Goal: Transaction & Acquisition: Purchase product/service

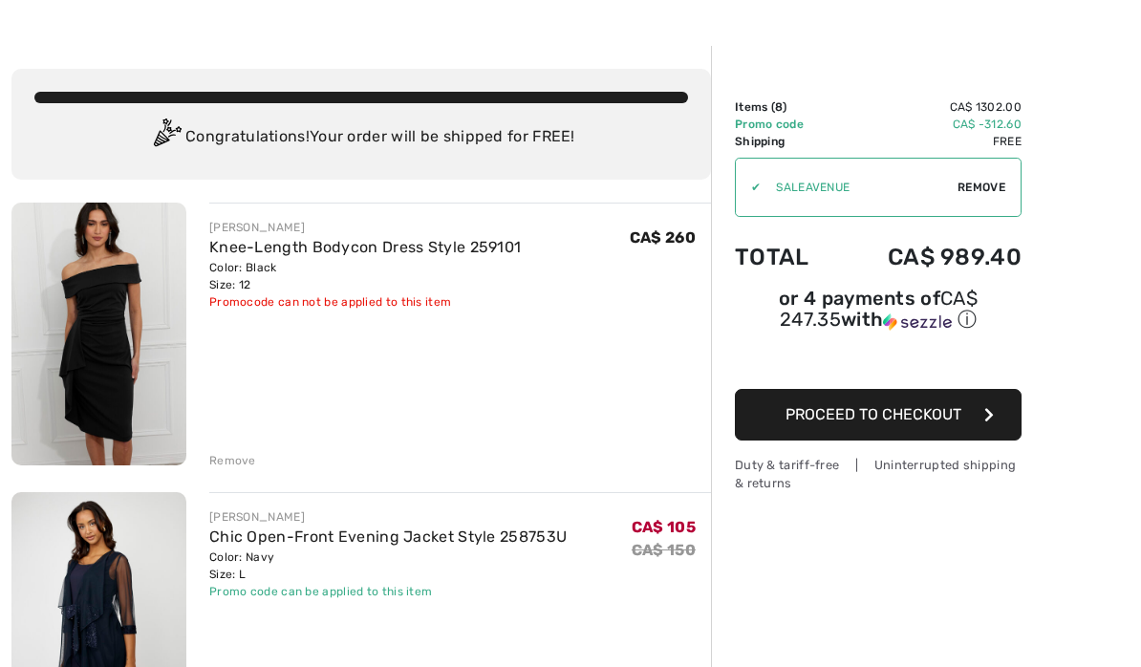
scroll to position [48, 0]
click at [411, 255] on link "Knee-Length Bodycon Dress Style 259101" at bounding box center [364, 247] width 311 height 18
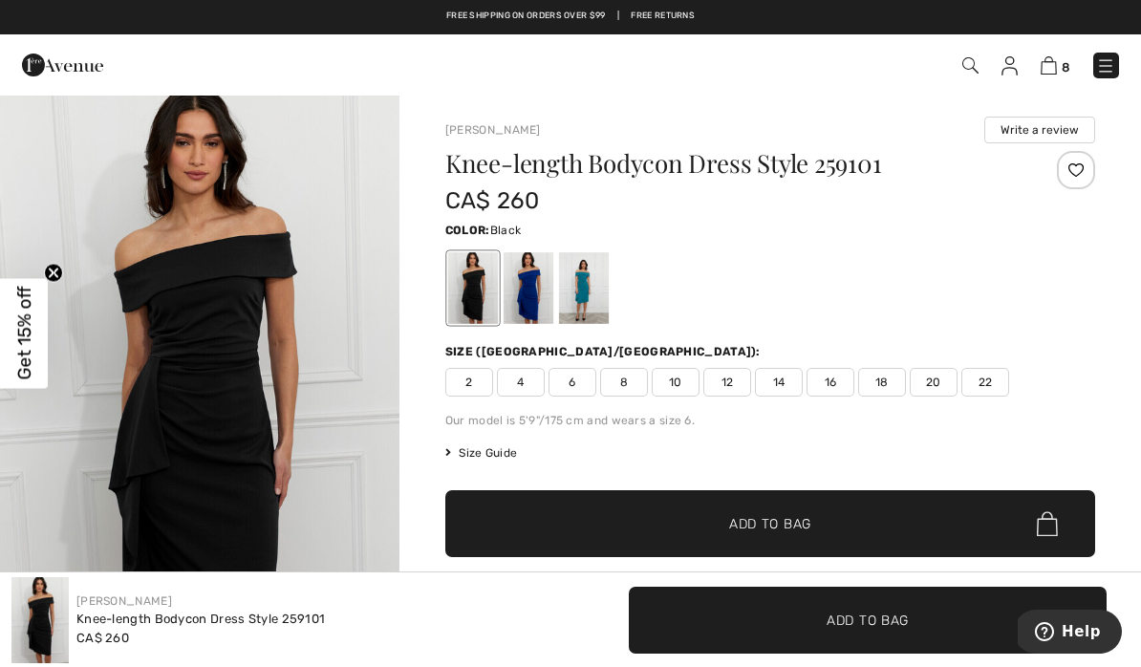
click at [1048, 64] on img at bounding box center [1048, 65] width 16 height 18
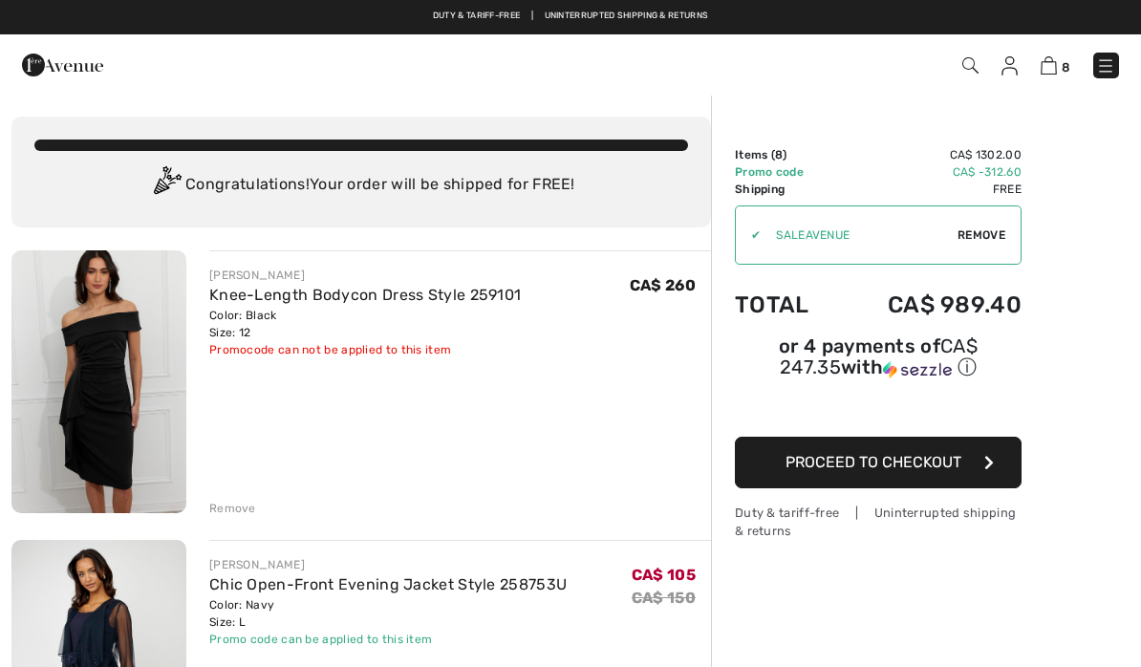
click at [220, 506] on div "Remove" at bounding box center [232, 508] width 47 height 17
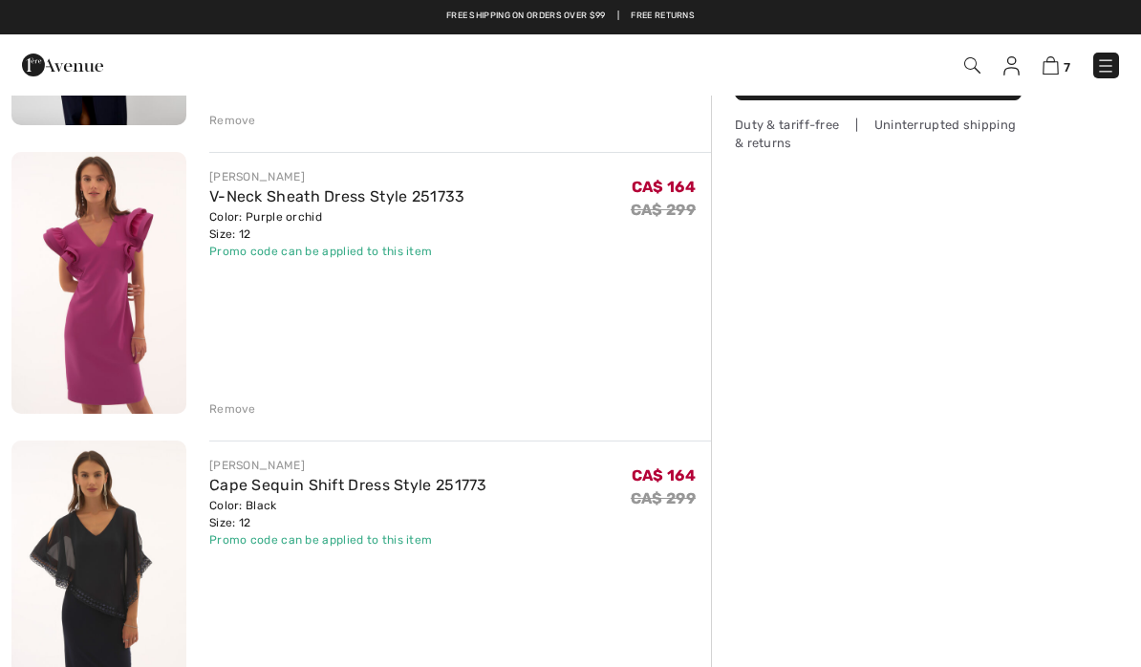
scroll to position [387, 0]
click at [220, 409] on div "Remove" at bounding box center [232, 409] width 47 height 17
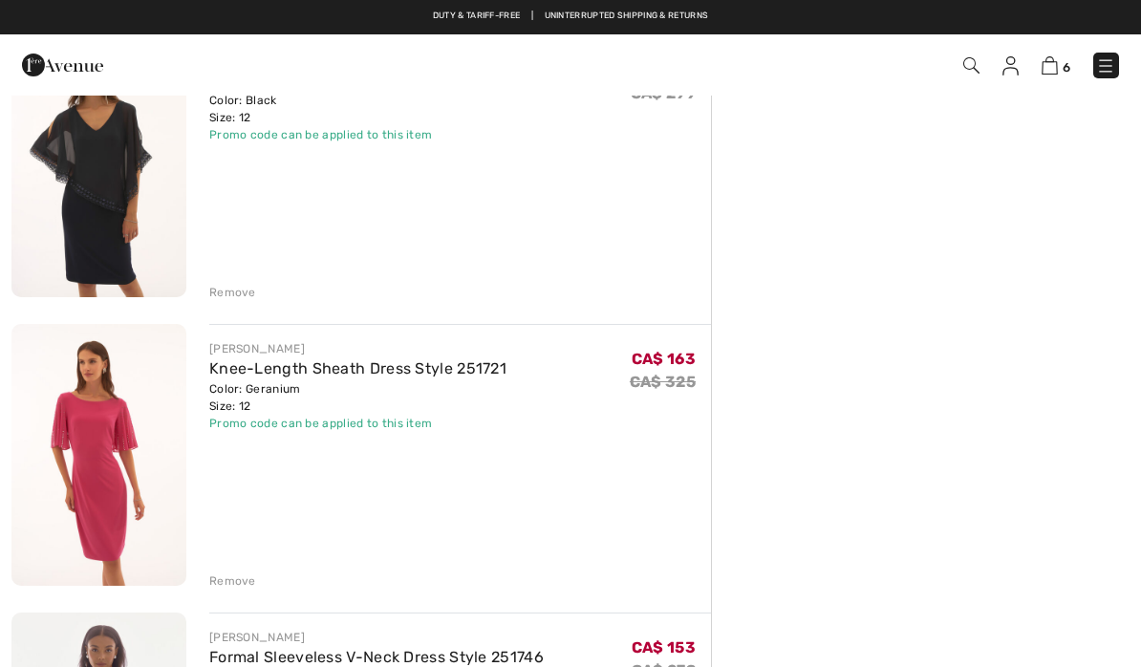
scroll to position [504, 0]
click at [226, 584] on div "Remove" at bounding box center [232, 581] width 47 height 17
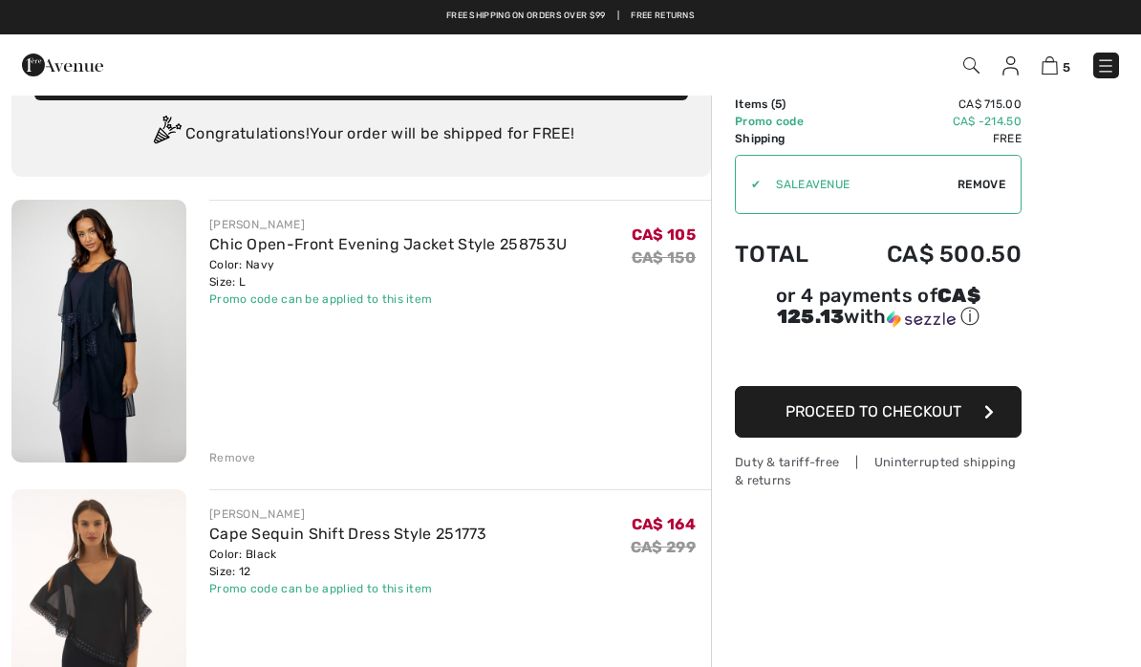
scroll to position [0, 0]
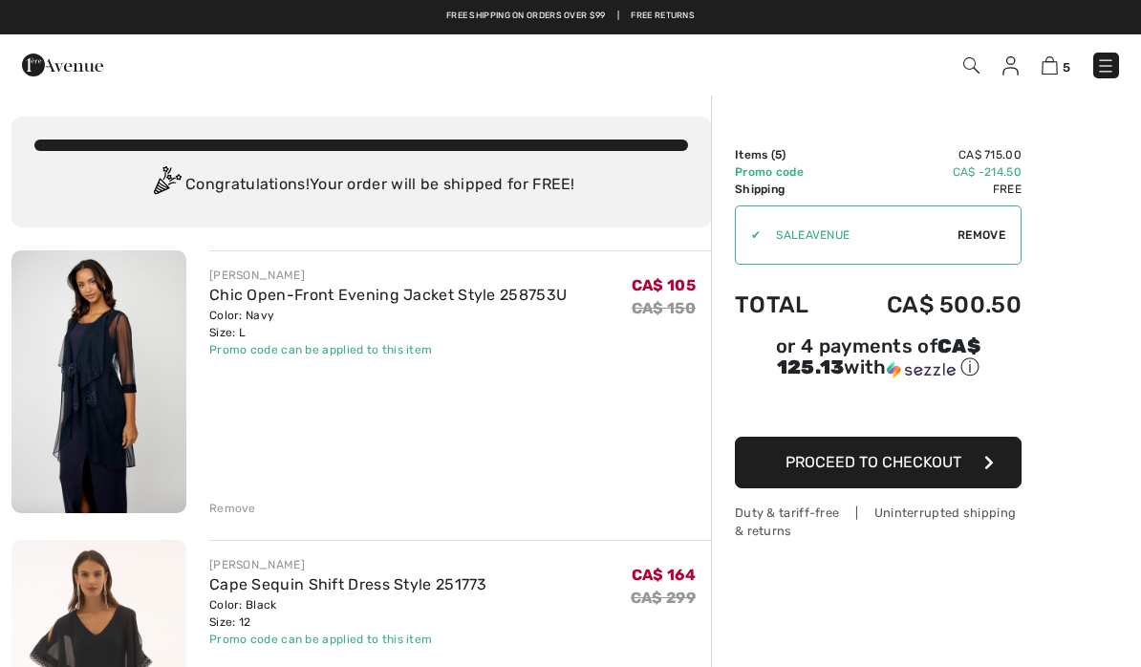
click at [1012, 72] on img at bounding box center [1010, 65] width 16 height 19
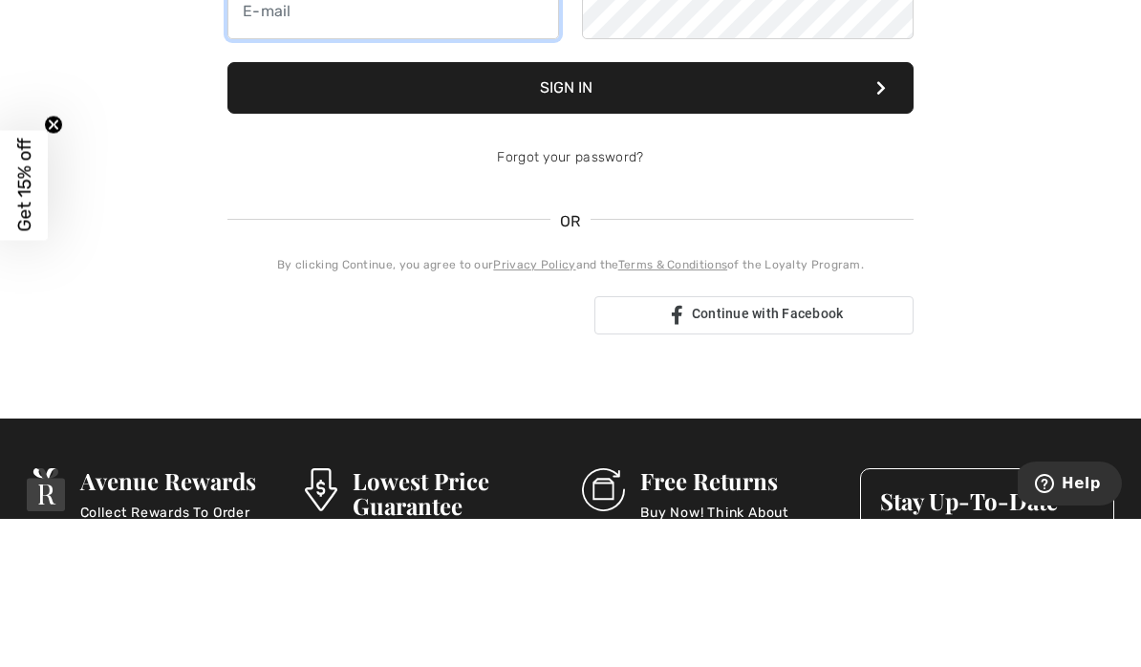
type input "neda@soofilaw.com"
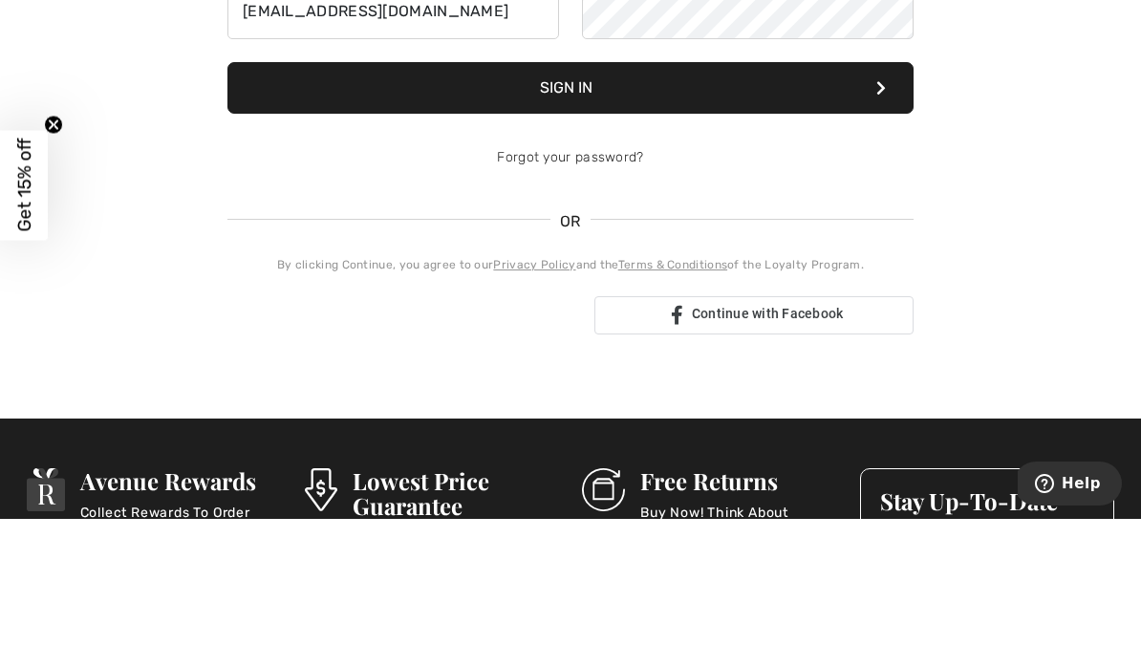
click at [570, 236] on button "Sign In" at bounding box center [570, 236] width 686 height 52
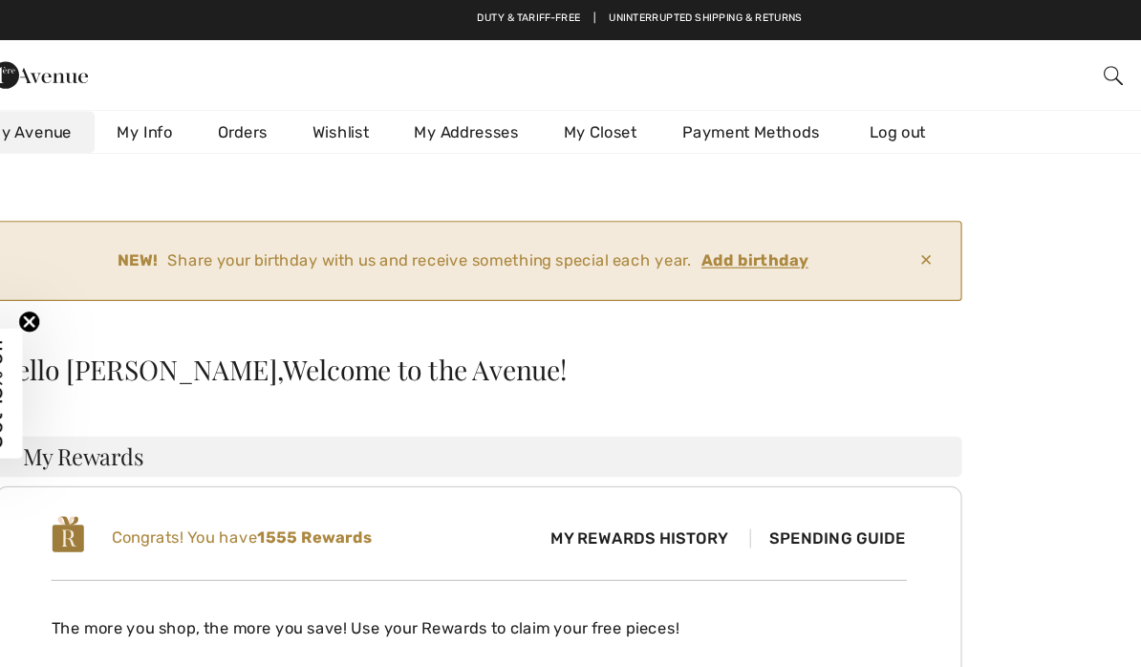
scroll to position [19, 0]
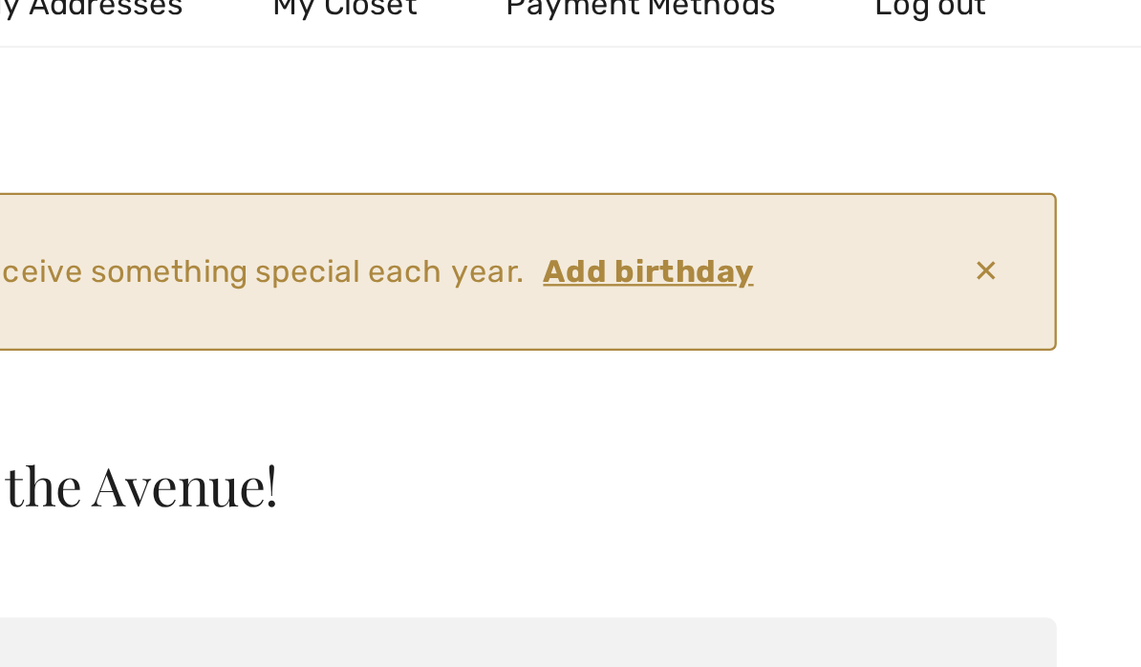
click at [622, 219] on ins "Add birthday" at bounding box center [667, 227] width 91 height 16
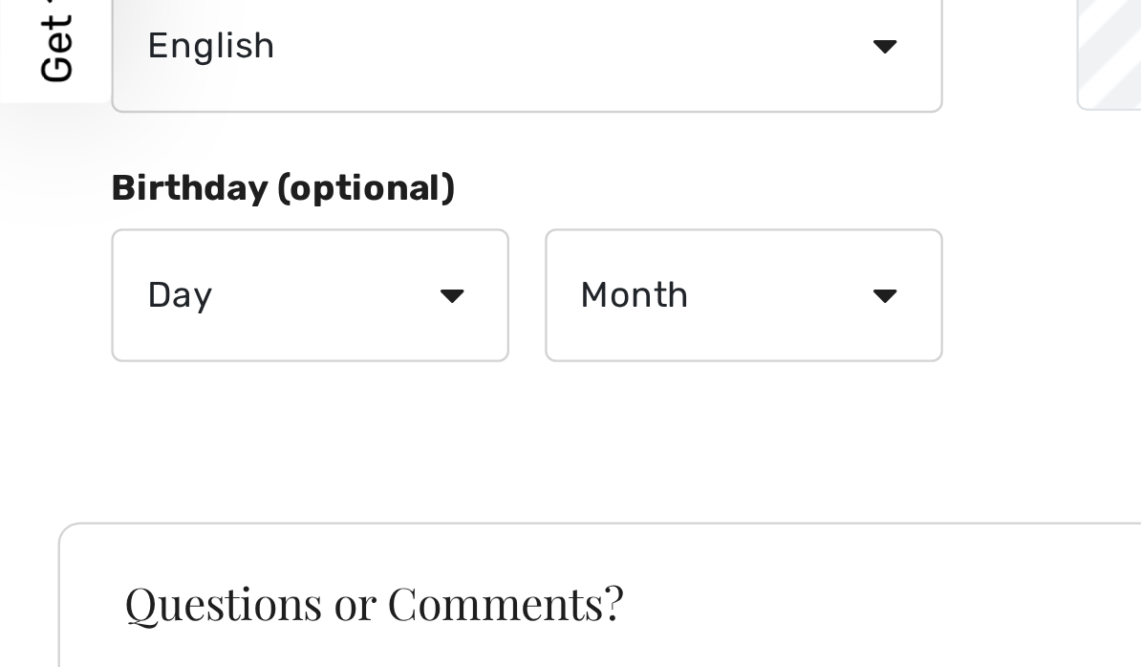
scroll to position [291, 0]
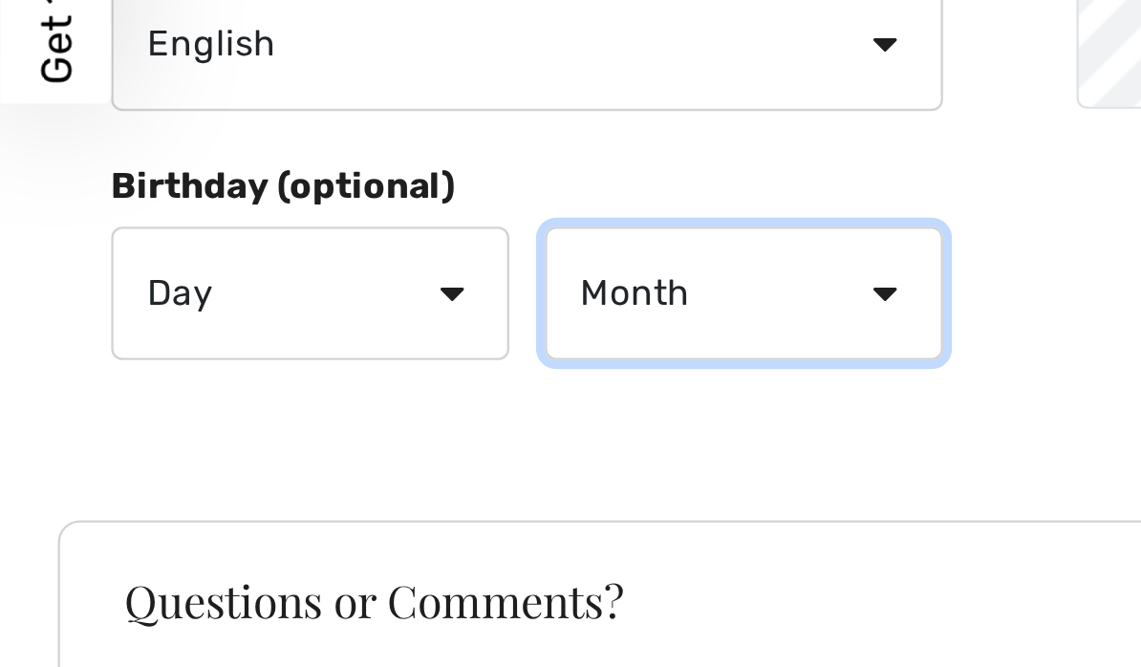
click at [377, 441] on select "Month January February March April May June July August September October Novem…" at bounding box center [319, 469] width 171 height 57
select select "11"
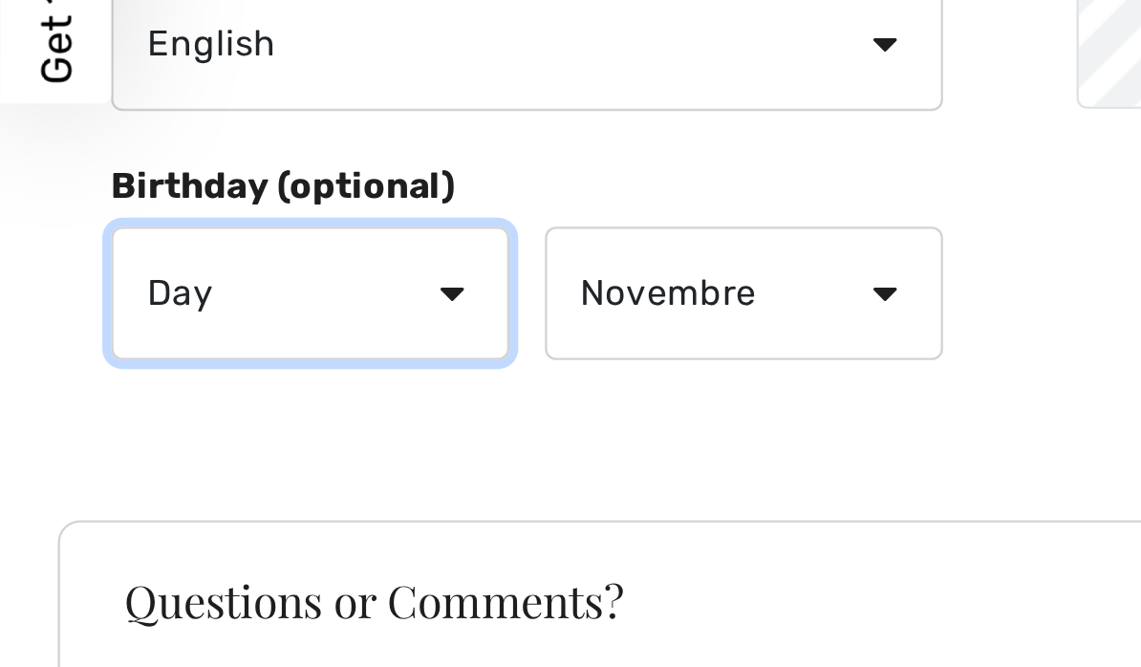
click at [193, 441] on select "Day 1 2 3 4 5 6 7 8 9 10 11 12 13 14 15 16 17 18 19 20 21 22 23 24 25 26 27 28 …" at bounding box center [133, 469] width 171 height 57
select select "7"
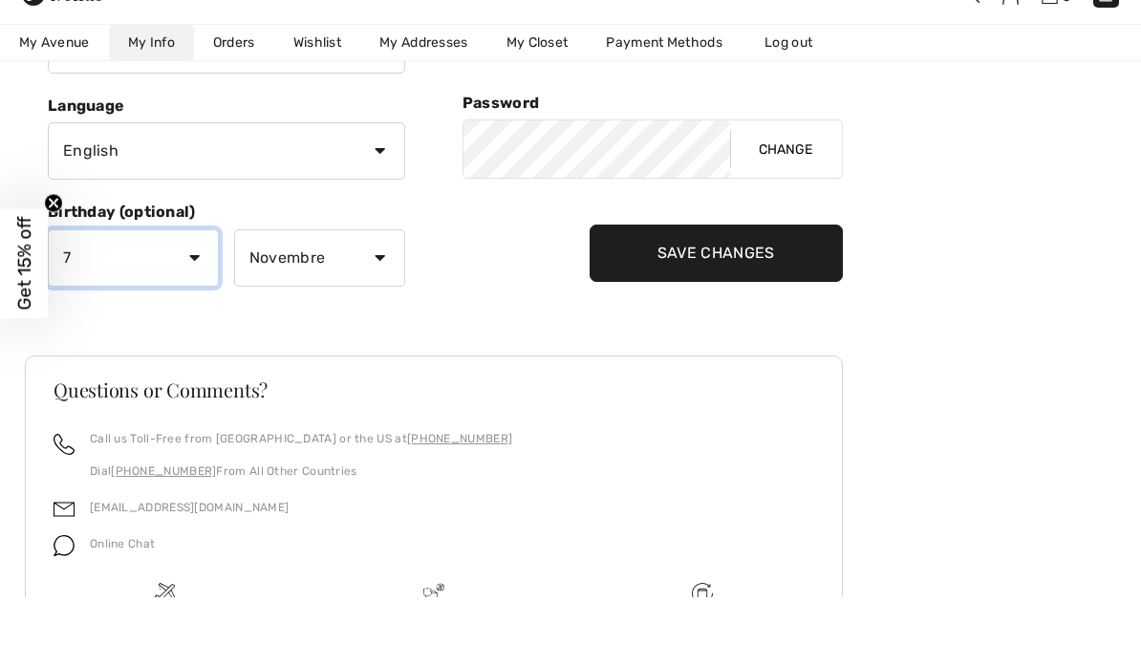
scroll to position [504, 0]
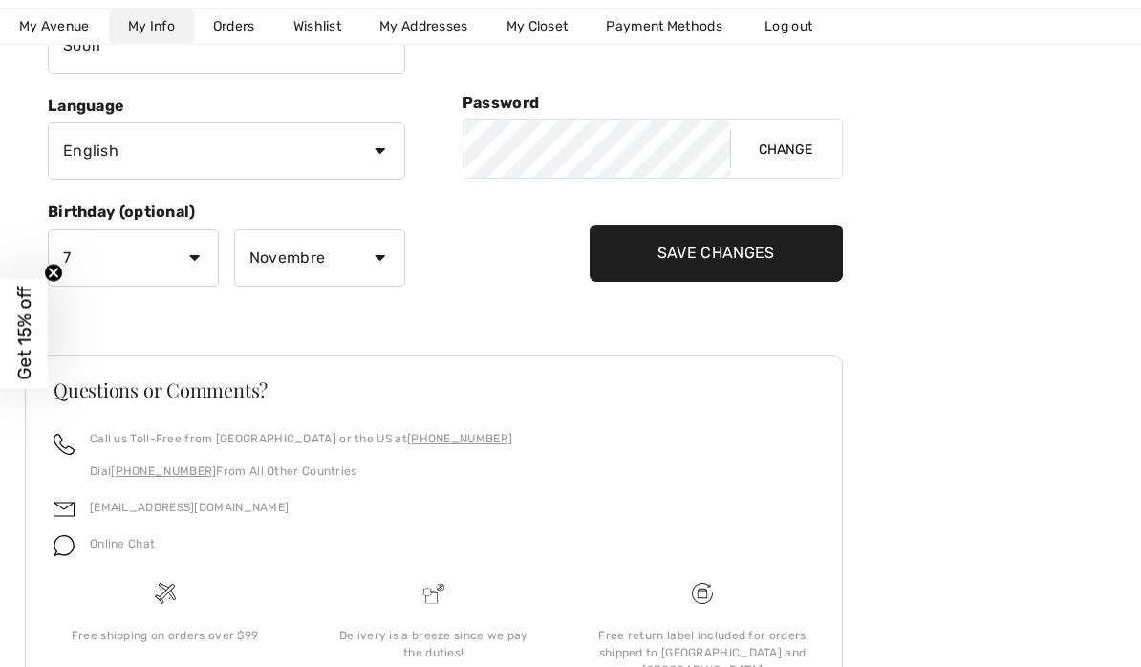
click at [728, 250] on input "Save Changes" at bounding box center [715, 253] width 253 height 57
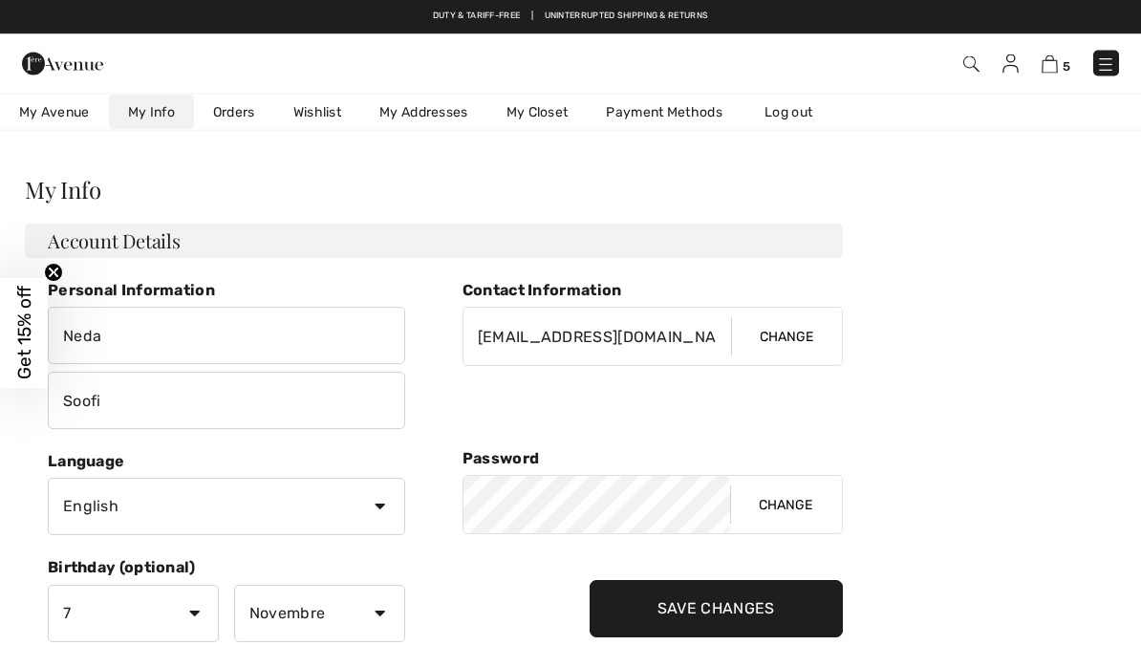
scroll to position [0, 0]
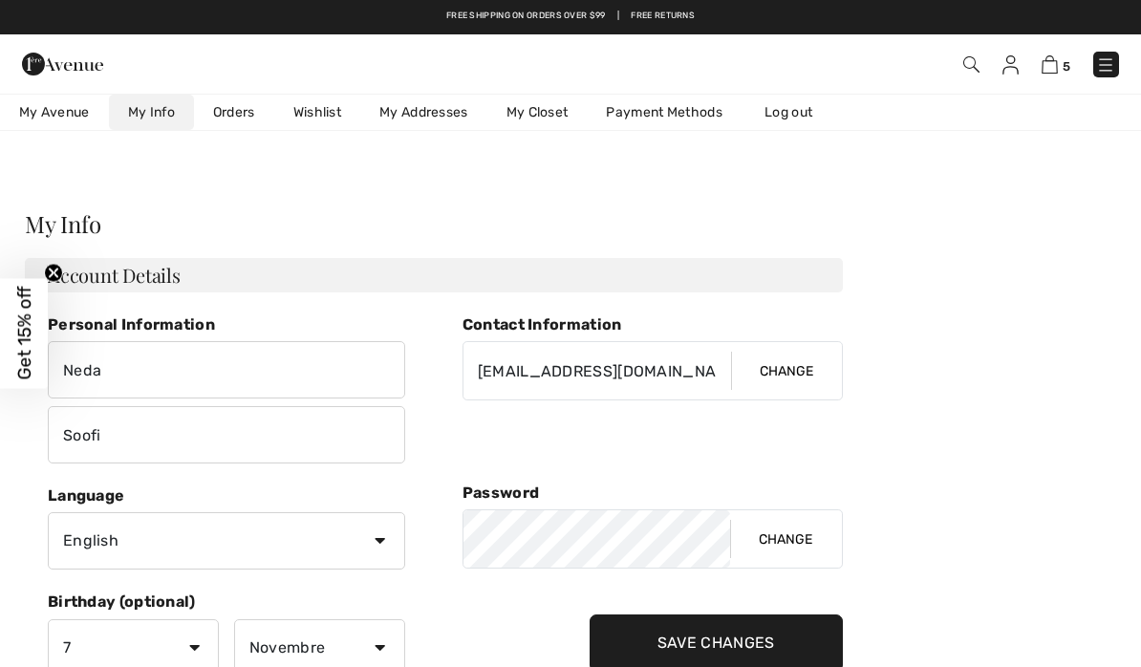
click at [1046, 74] on img at bounding box center [1049, 64] width 16 height 18
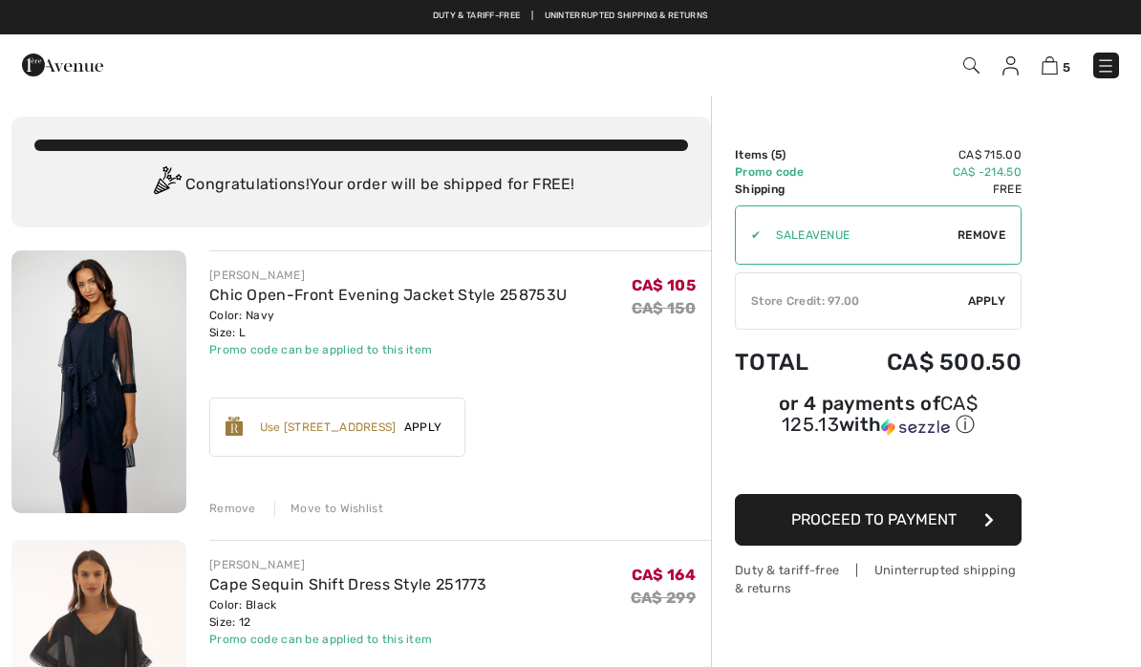
click at [884, 528] on span "Proceed to Payment" at bounding box center [873, 519] width 165 height 18
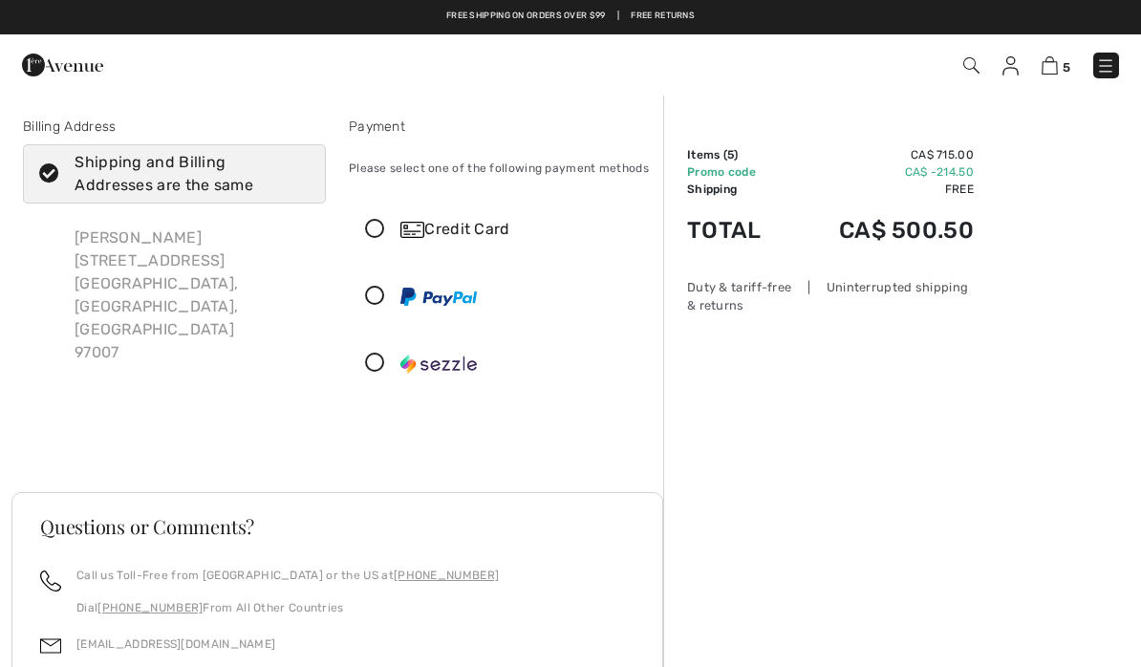
click at [369, 223] on icon at bounding box center [375, 230] width 51 height 20
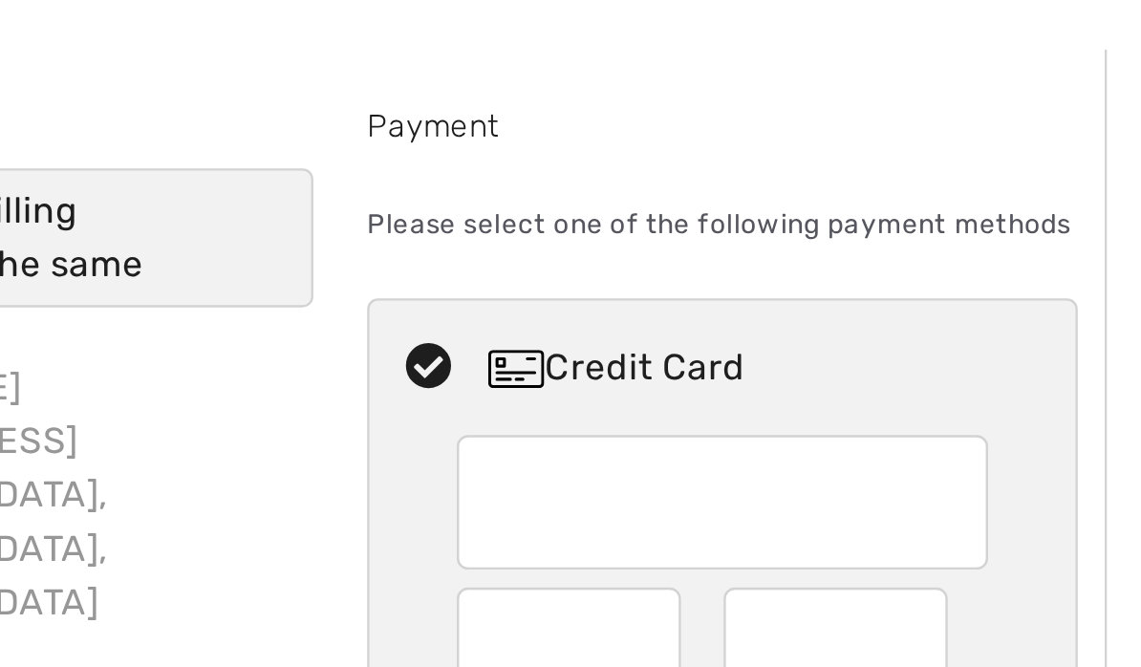
scroll to position [65, 0]
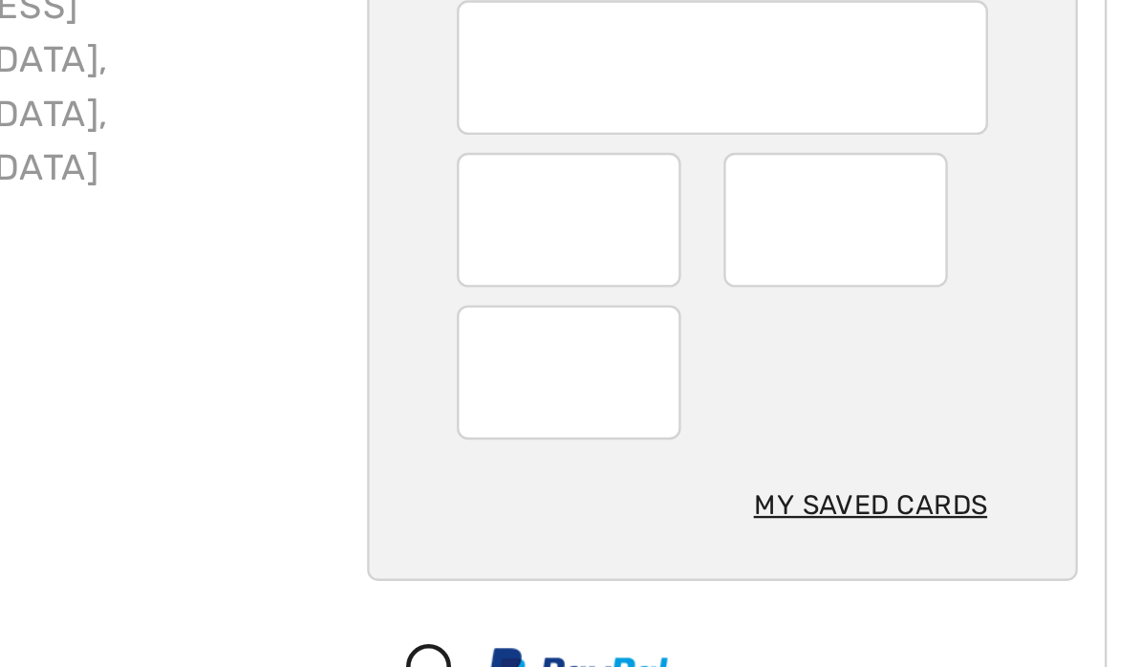
click at [513, 392] on div "My Saved Cards" at bounding box center [562, 408] width 99 height 32
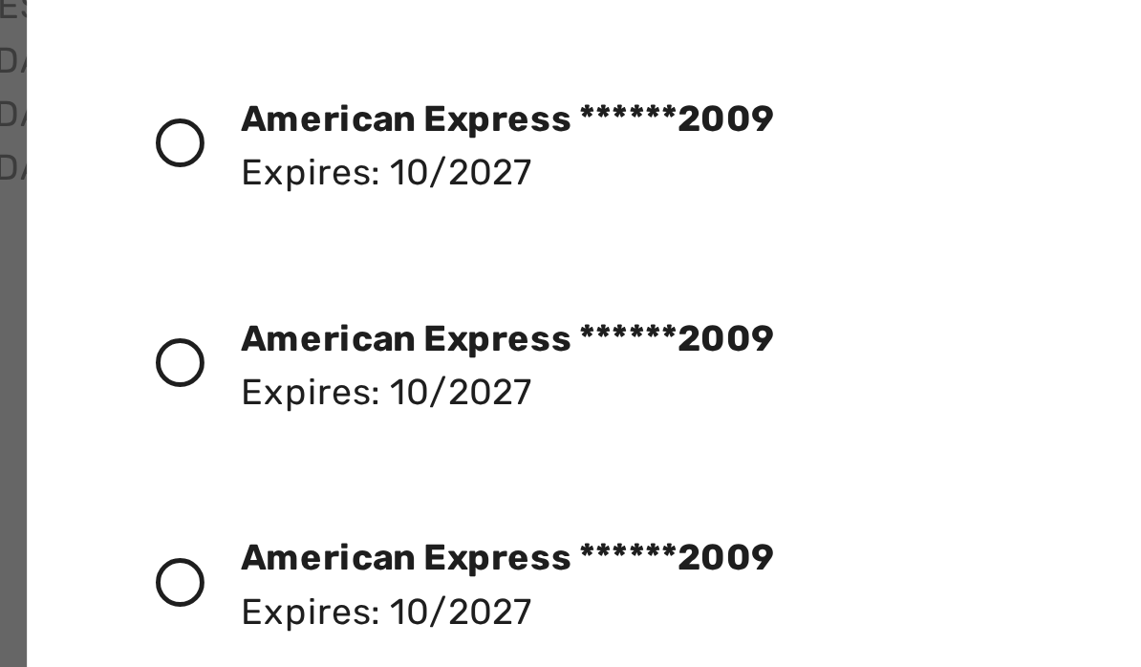
scroll to position [0, 0]
click at [258, 244] on icon at bounding box center [268, 254] width 21 height 21
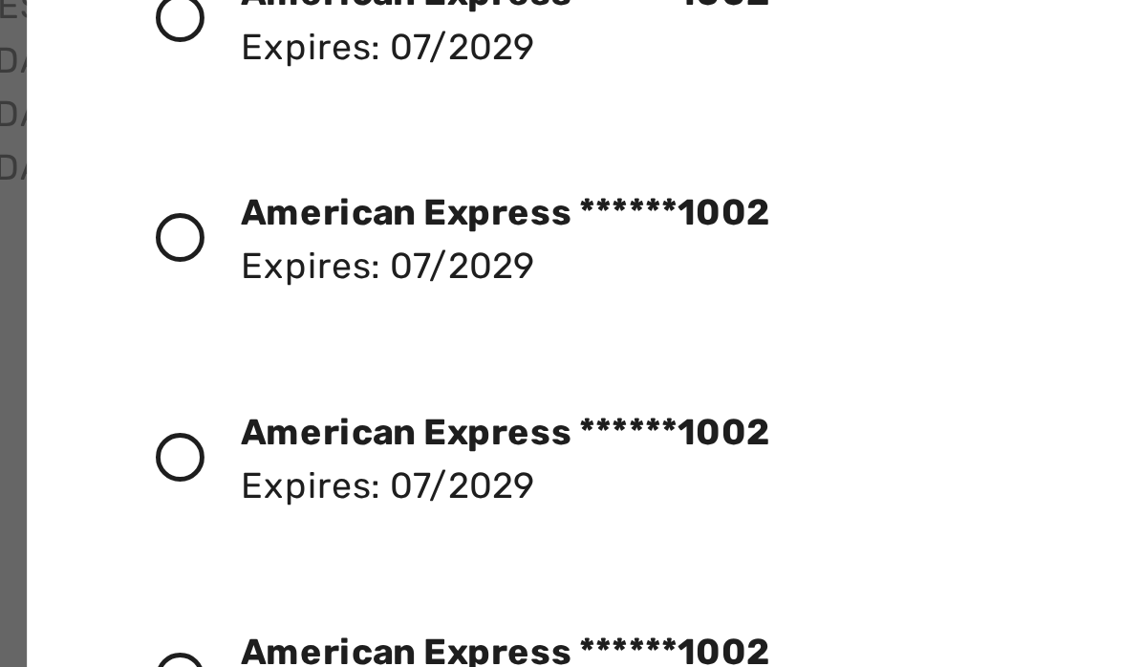
scroll to position [990, 0]
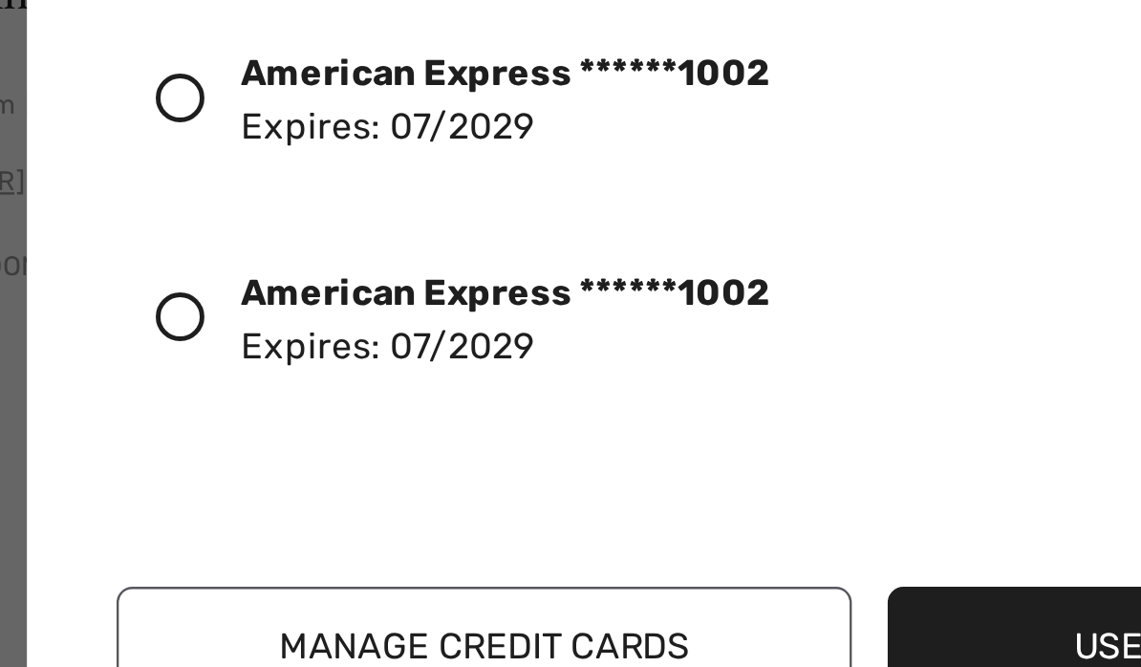
click at [570, 596] on button "Use Selected Card" at bounding box center [726, 622] width 313 height 52
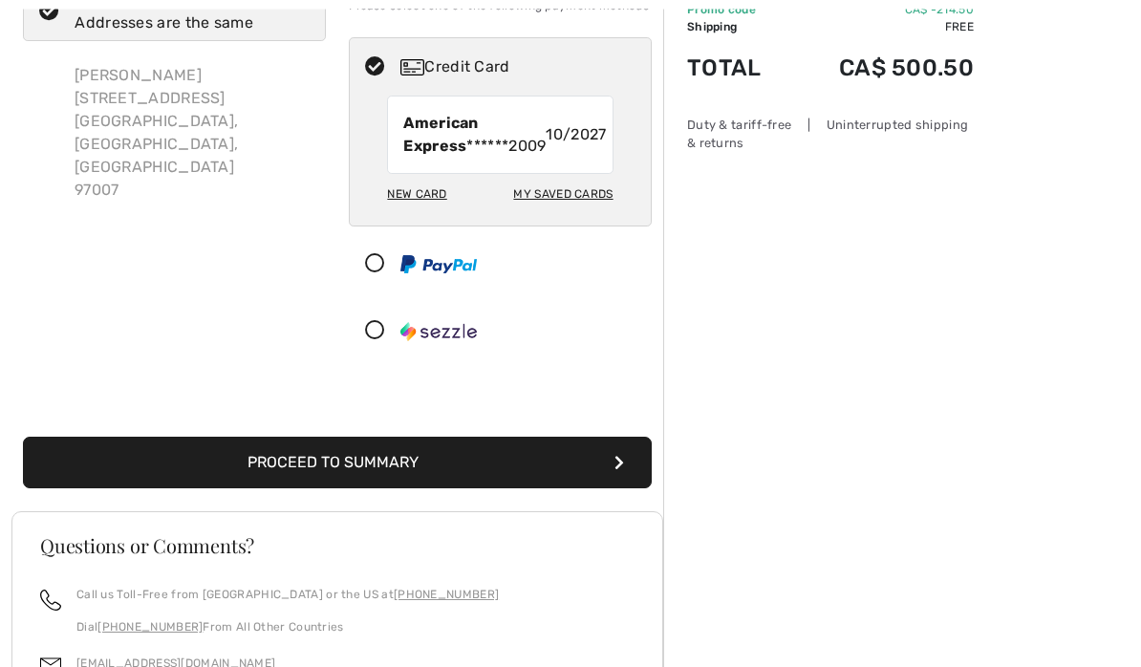
scroll to position [163, 0]
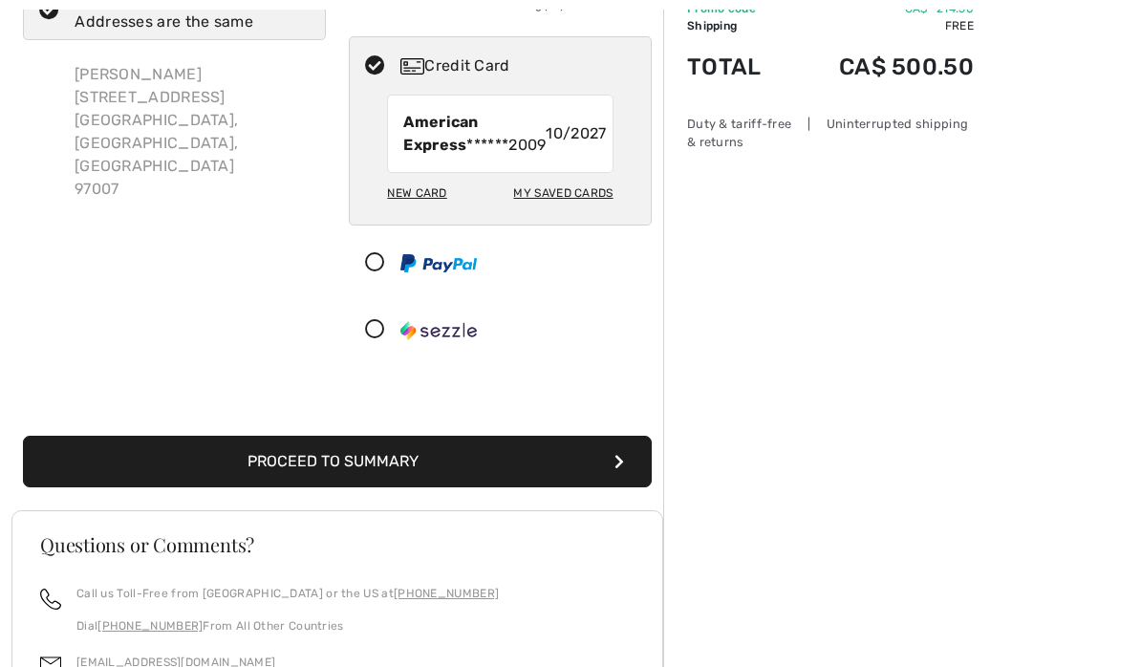
click at [371, 487] on button "Proceed to Summary" at bounding box center [337, 462] width 629 height 52
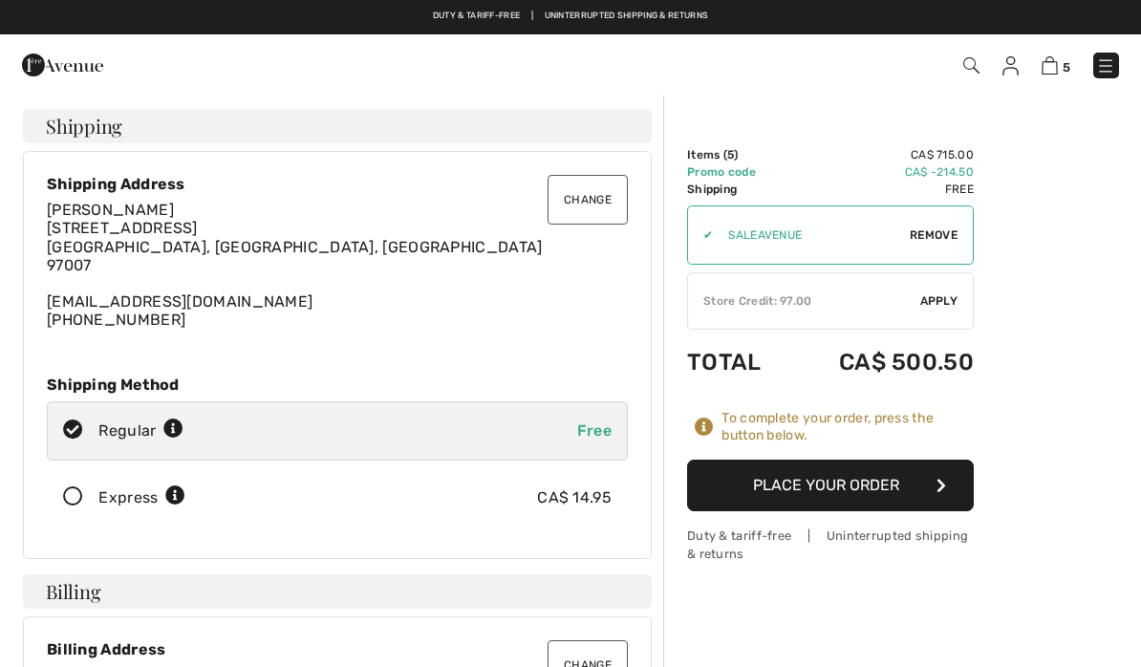
click at [827, 483] on button "Place Your Order" at bounding box center [830, 486] width 287 height 52
